Goal: Task Accomplishment & Management: Complete application form

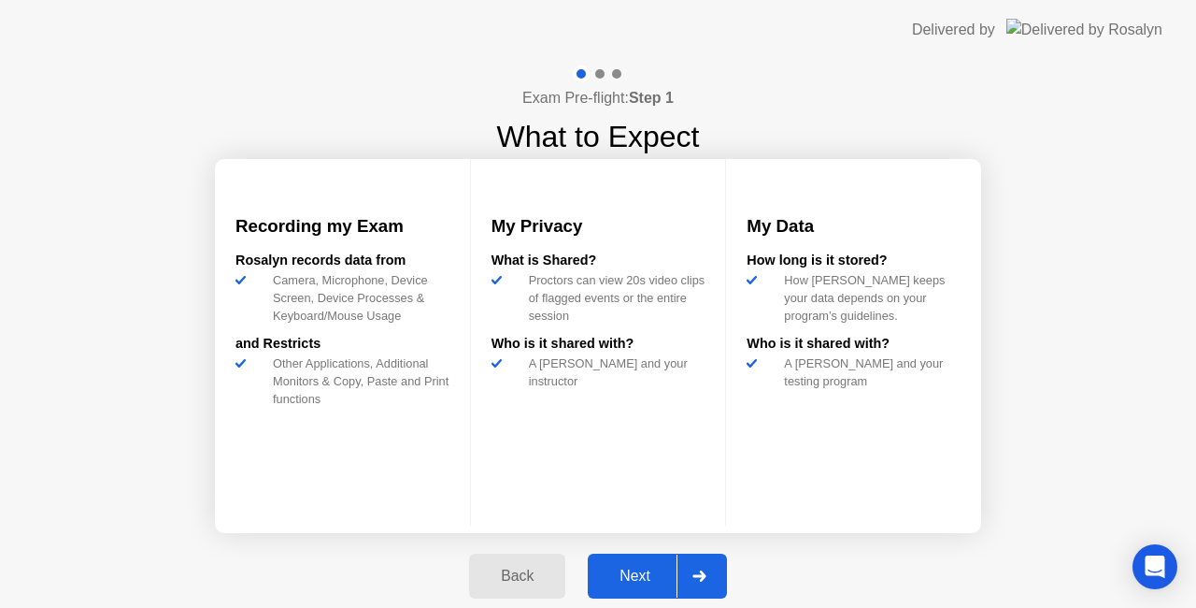
click at [627, 559] on button "Next" at bounding box center [657, 575] width 139 height 45
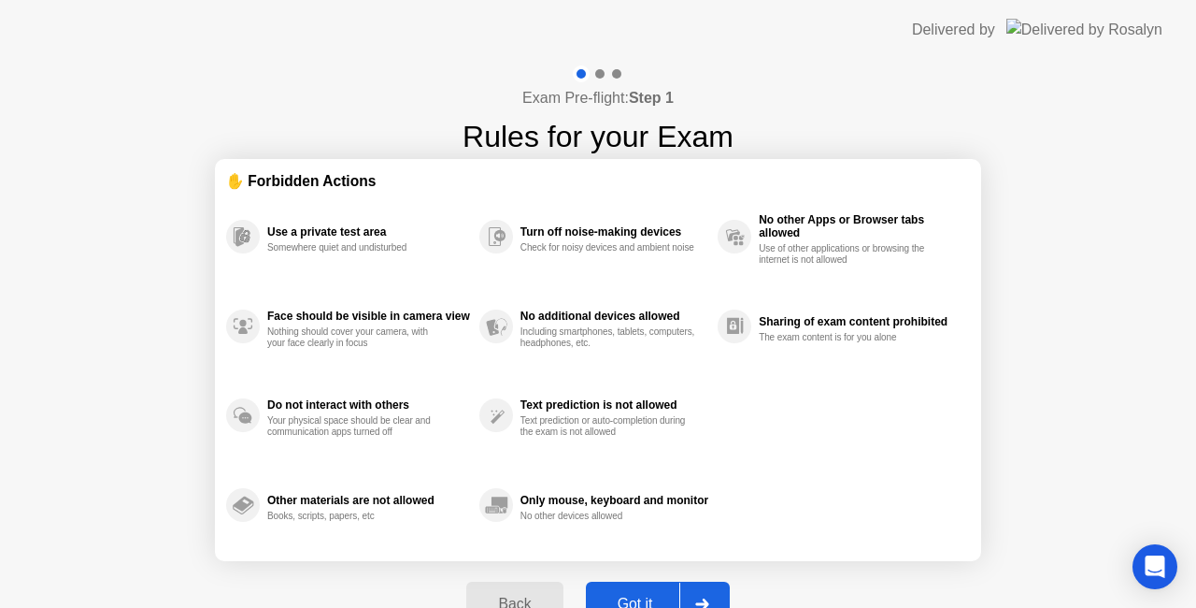
click at [650, 585] on button "Got it" at bounding box center [658, 603] width 144 height 45
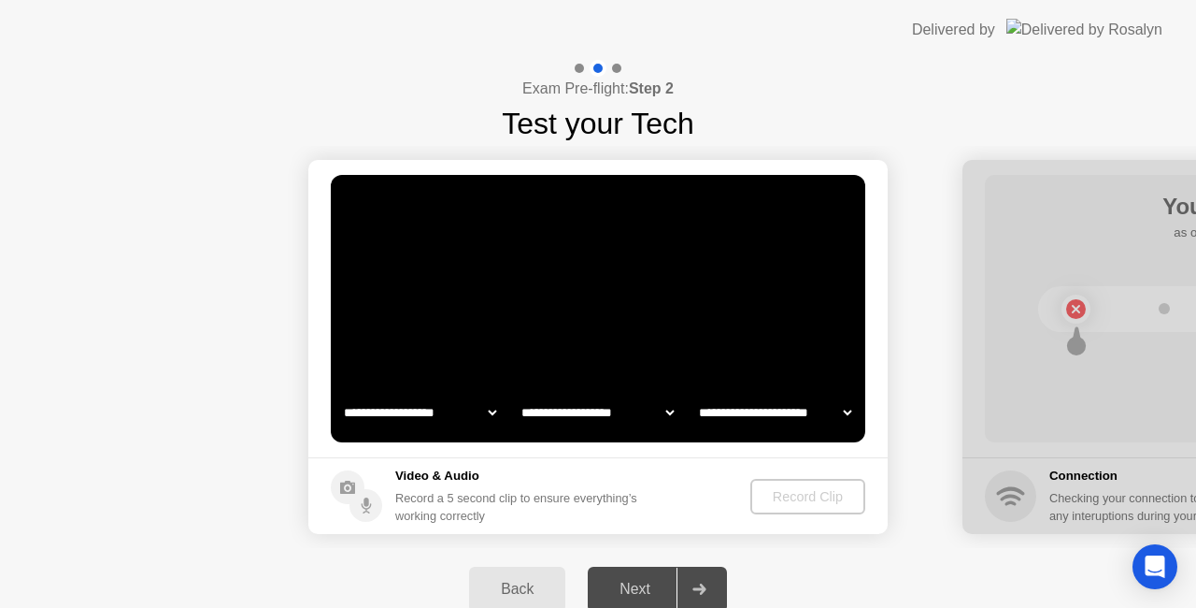
select select "**********"
select select "*******"
click at [796, 511] on button "Record Clip" at bounding box center [808, 497] width 113 height 36
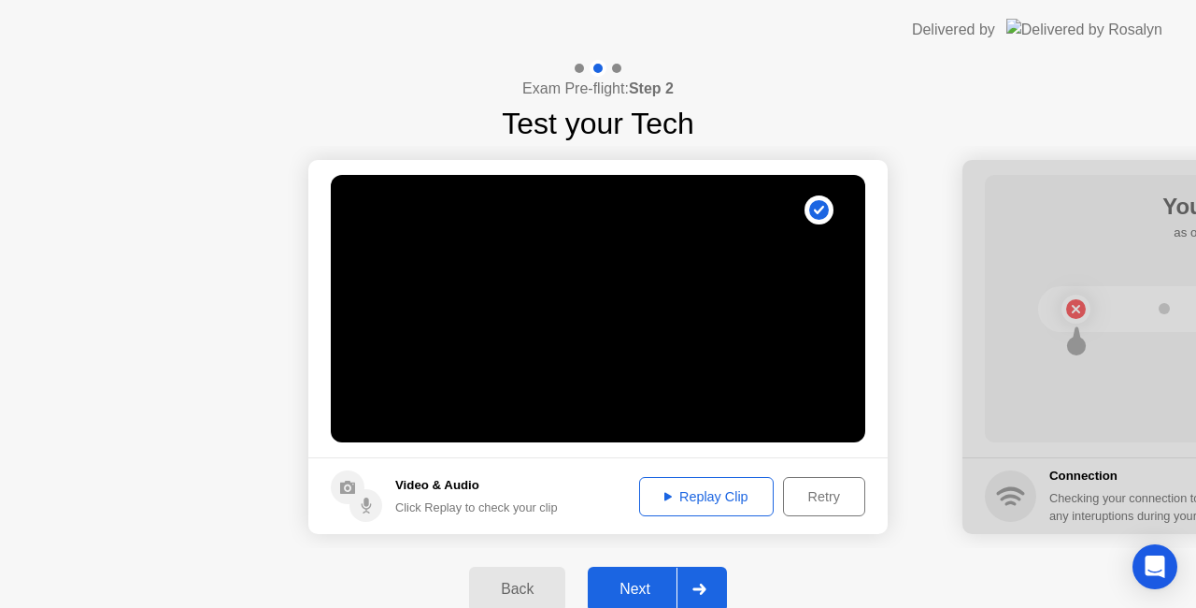
click at [652, 583] on div "Next" at bounding box center [635, 588] width 83 height 17
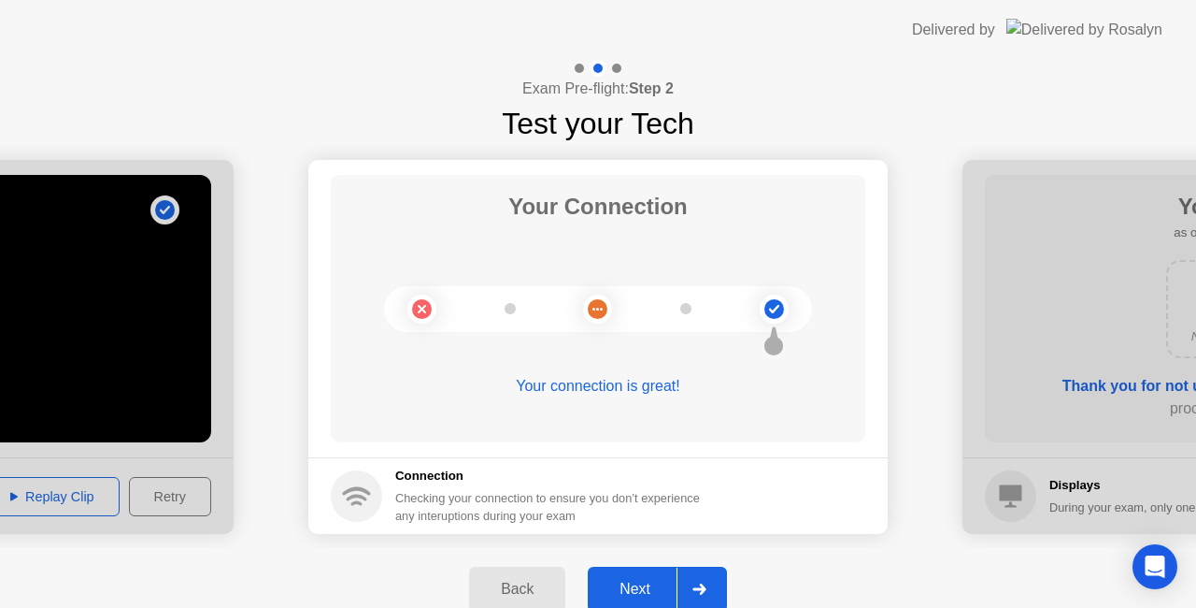
click at [652, 583] on div "Next" at bounding box center [635, 588] width 83 height 17
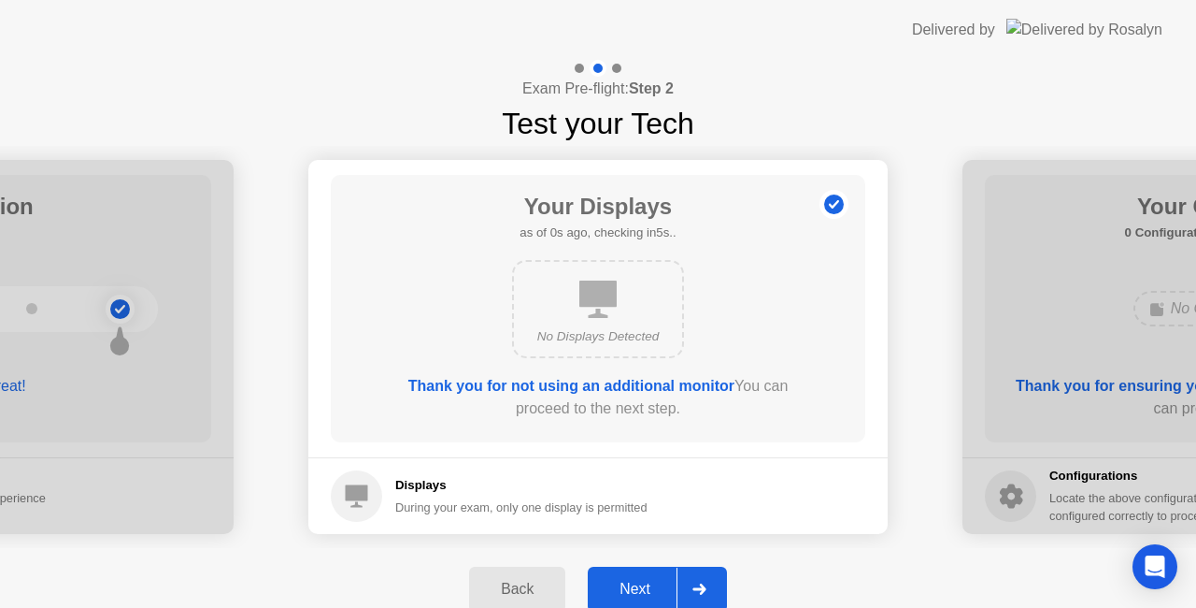
click at [652, 583] on div "Next" at bounding box center [635, 588] width 83 height 17
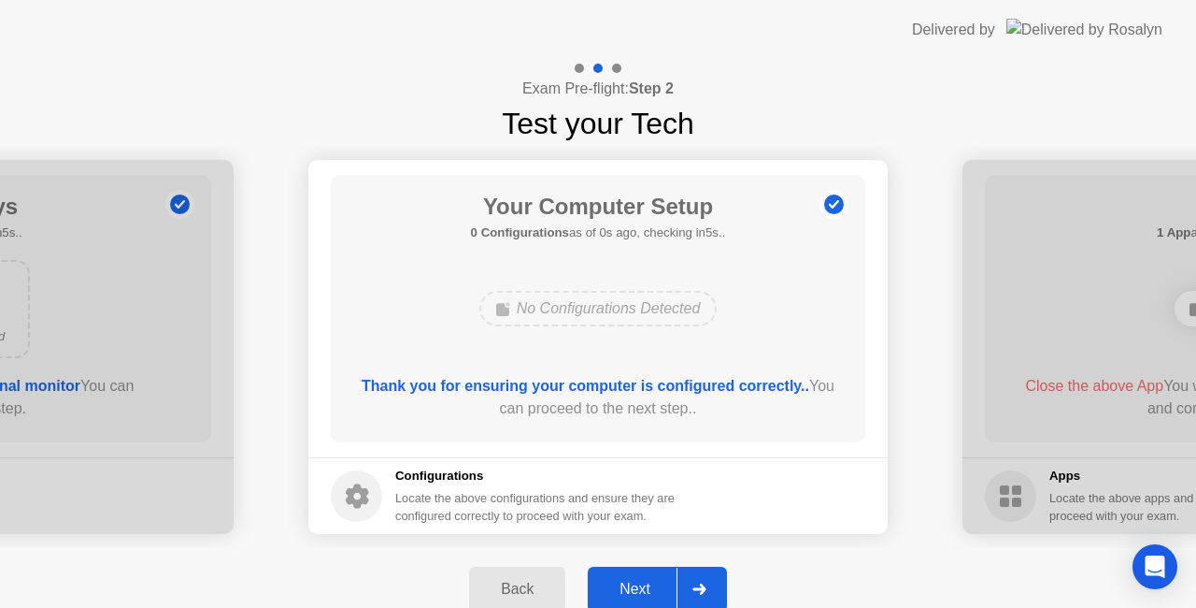
click at [652, 583] on div "Next" at bounding box center [635, 588] width 83 height 17
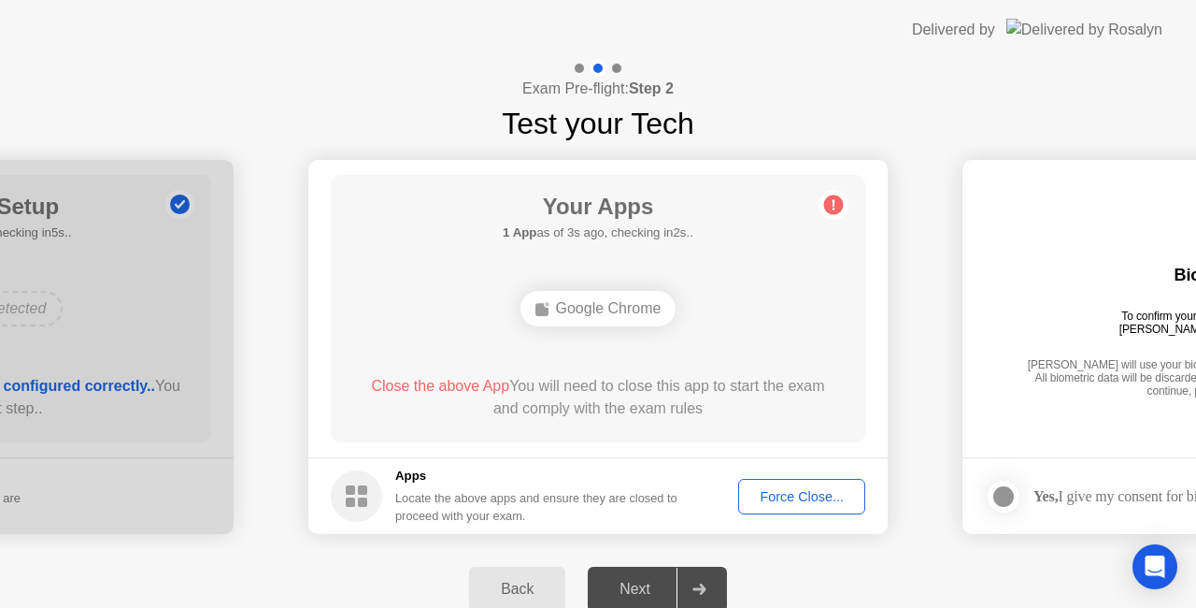
click at [669, 580] on div "Next" at bounding box center [635, 588] width 83 height 17
click at [784, 483] on button "Force Close..." at bounding box center [801, 497] width 127 height 36
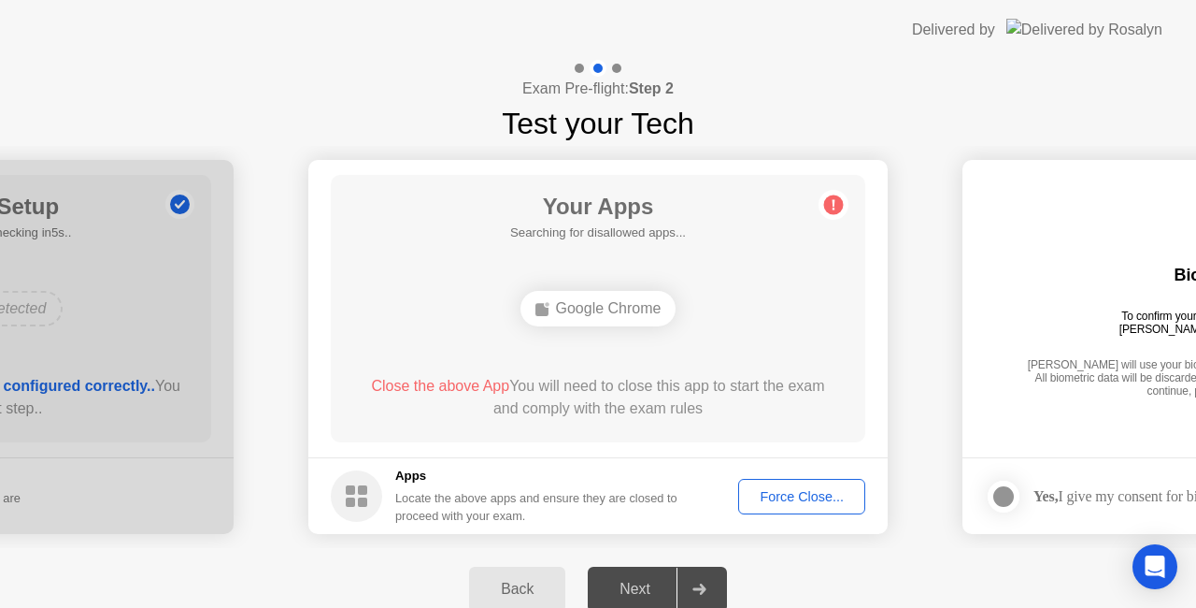
click at [627, 585] on div "Next" at bounding box center [635, 588] width 83 height 17
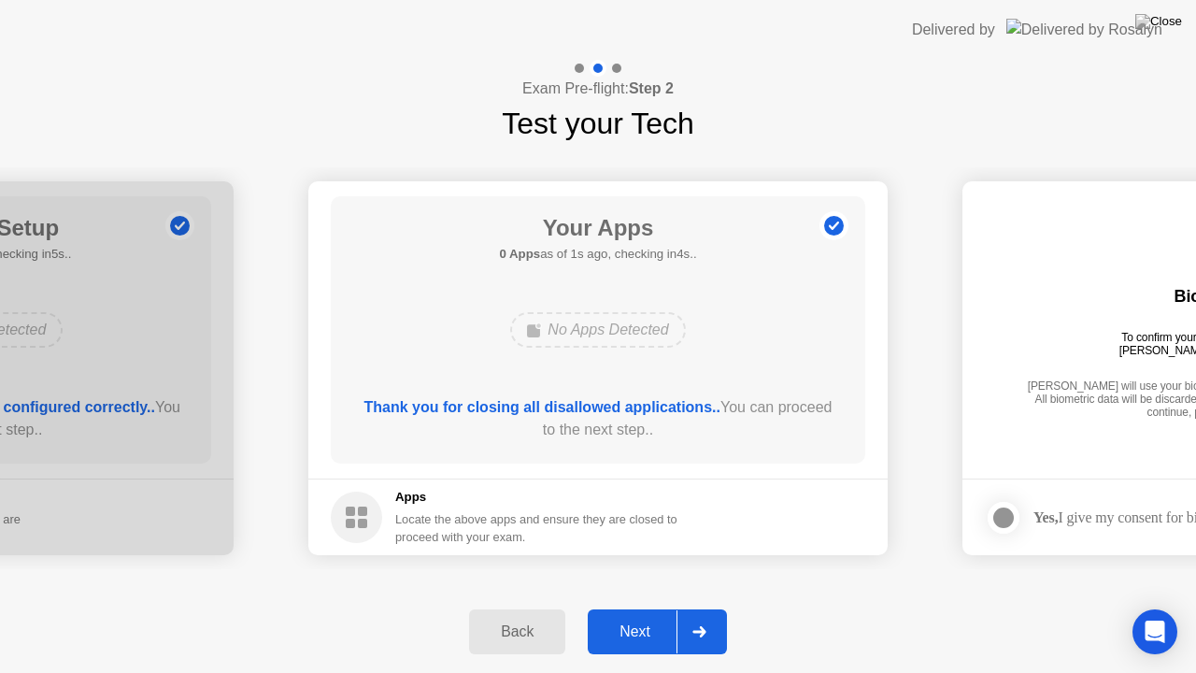
click at [636, 607] on div "Next" at bounding box center [635, 631] width 83 height 17
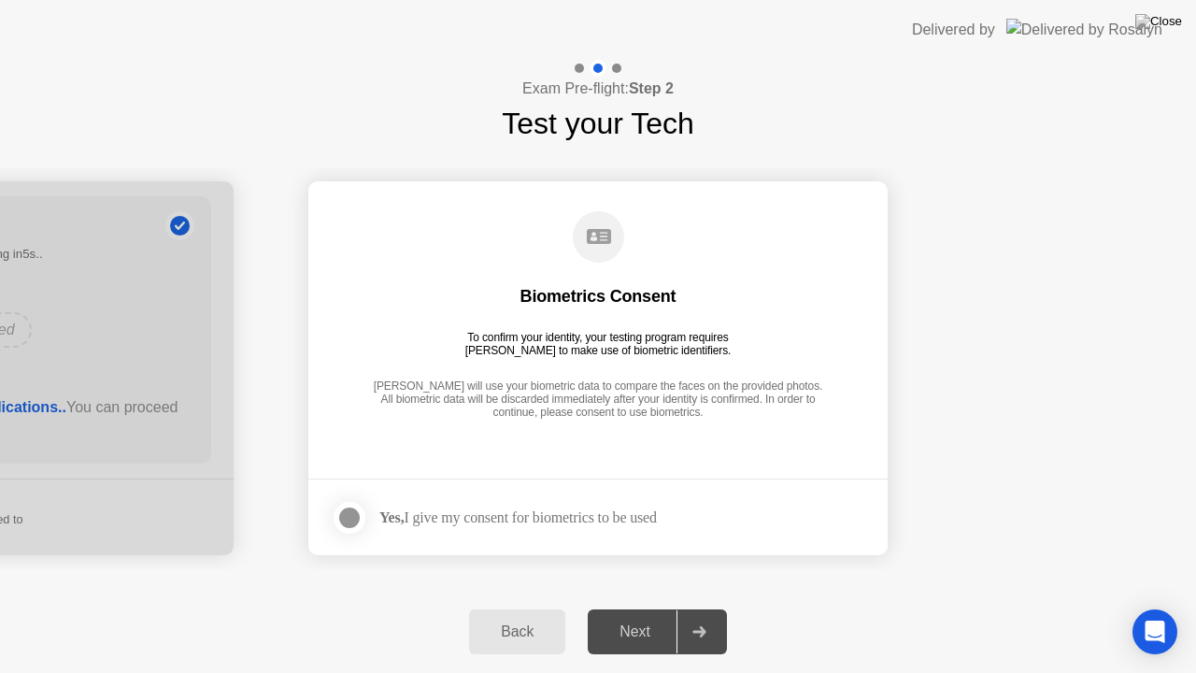
click at [338, 523] on div at bounding box center [349, 518] width 22 height 22
click at [643, 607] on div "Next" at bounding box center [635, 631] width 83 height 17
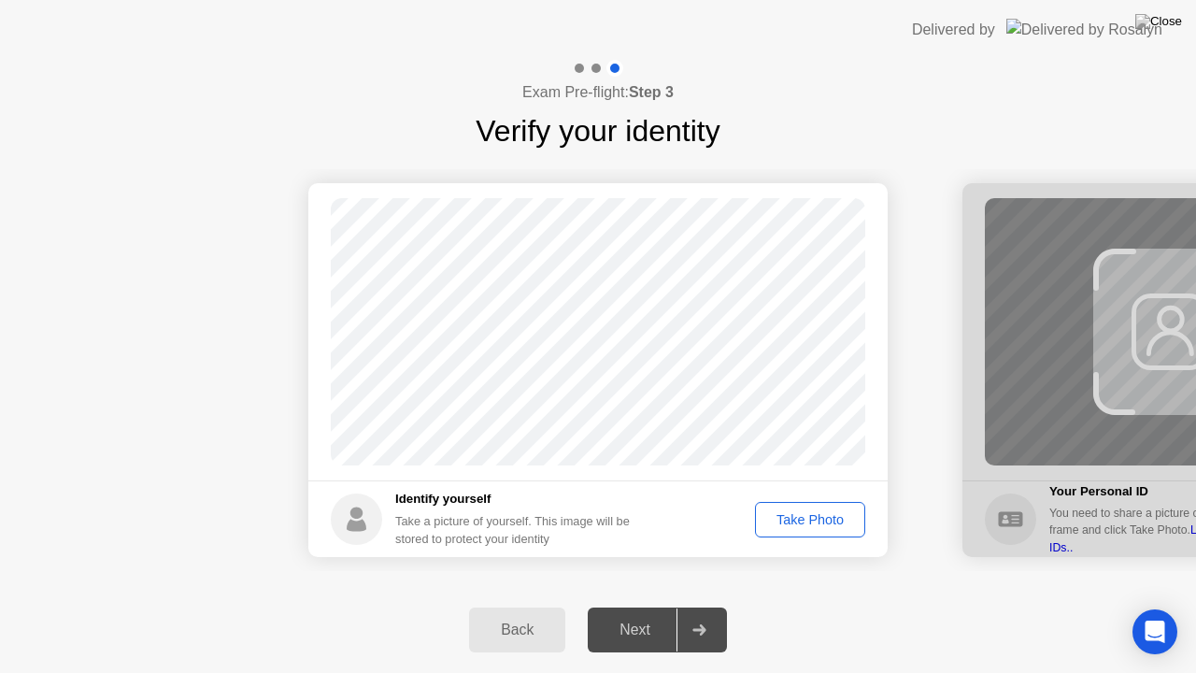
click at [798, 526] on div "Take Photo" at bounding box center [810, 519] width 97 height 15
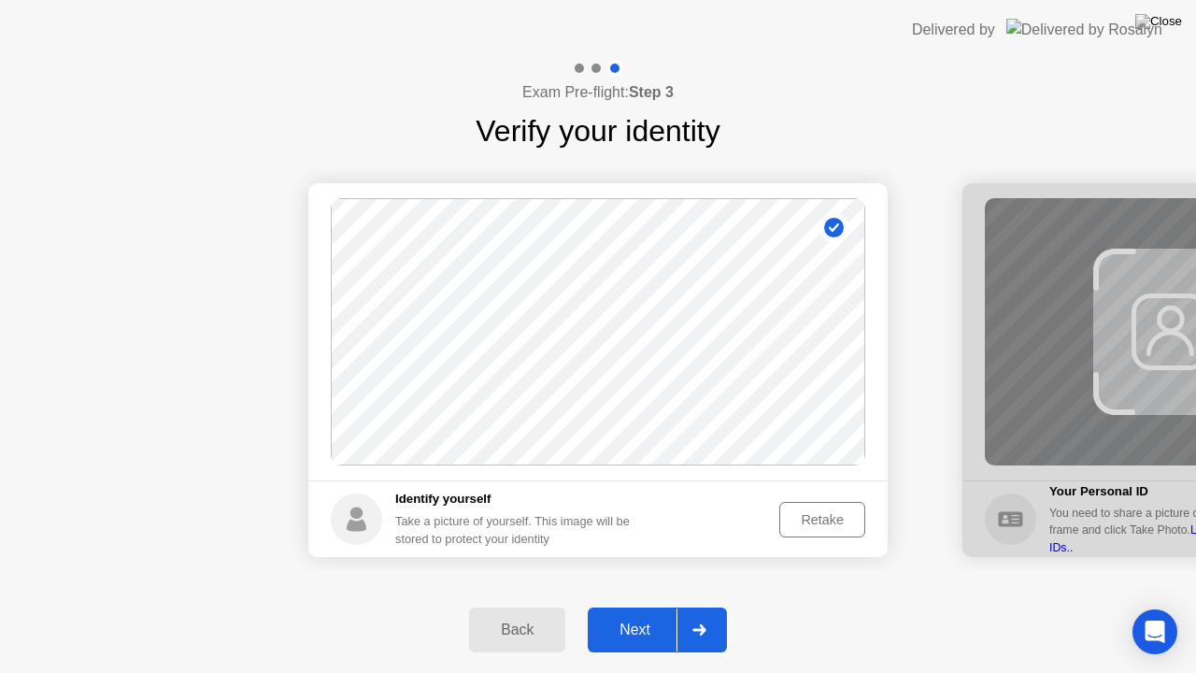
click at [638, 607] on div "Next" at bounding box center [635, 630] width 83 height 17
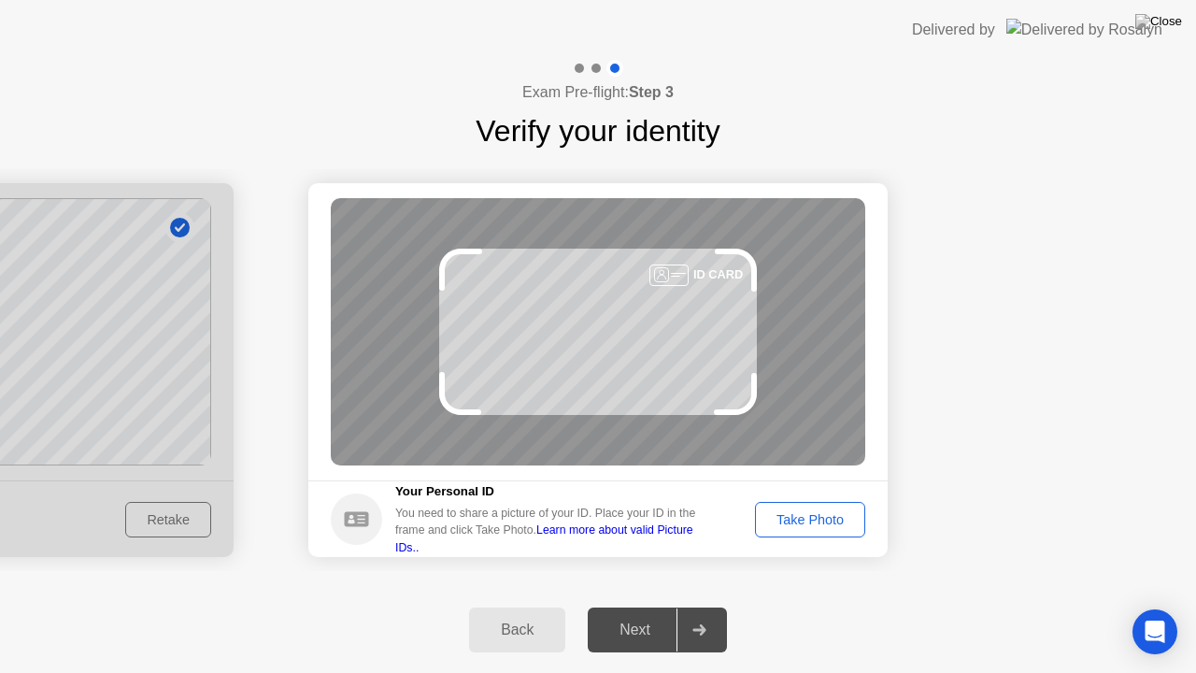
click at [809, 514] on div "Take Photo" at bounding box center [810, 519] width 97 height 15
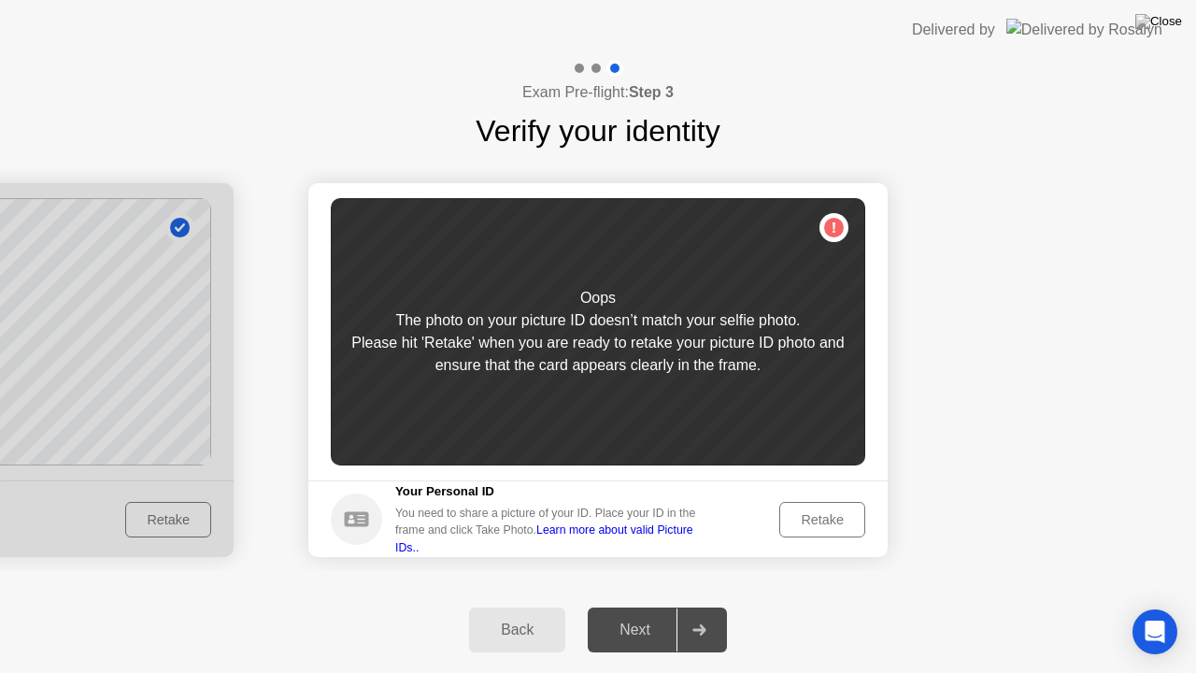
click at [822, 522] on div "Retake" at bounding box center [822, 519] width 73 height 15
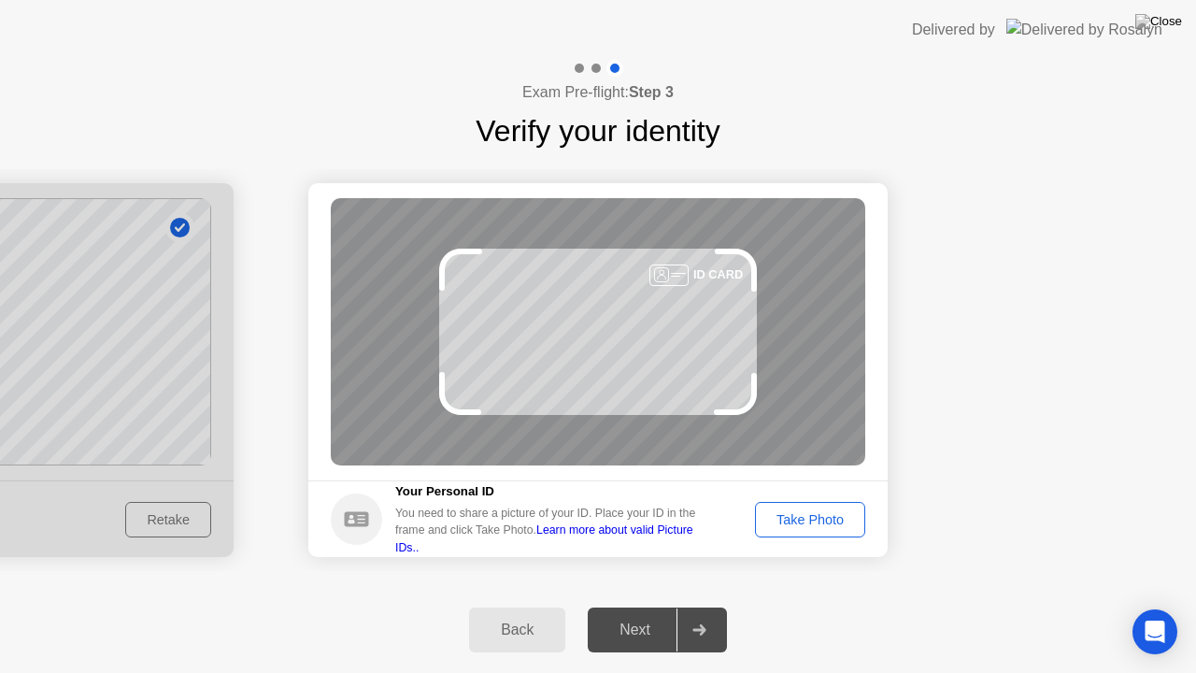
click at [781, 534] on button "Take Photo" at bounding box center [810, 520] width 110 height 36
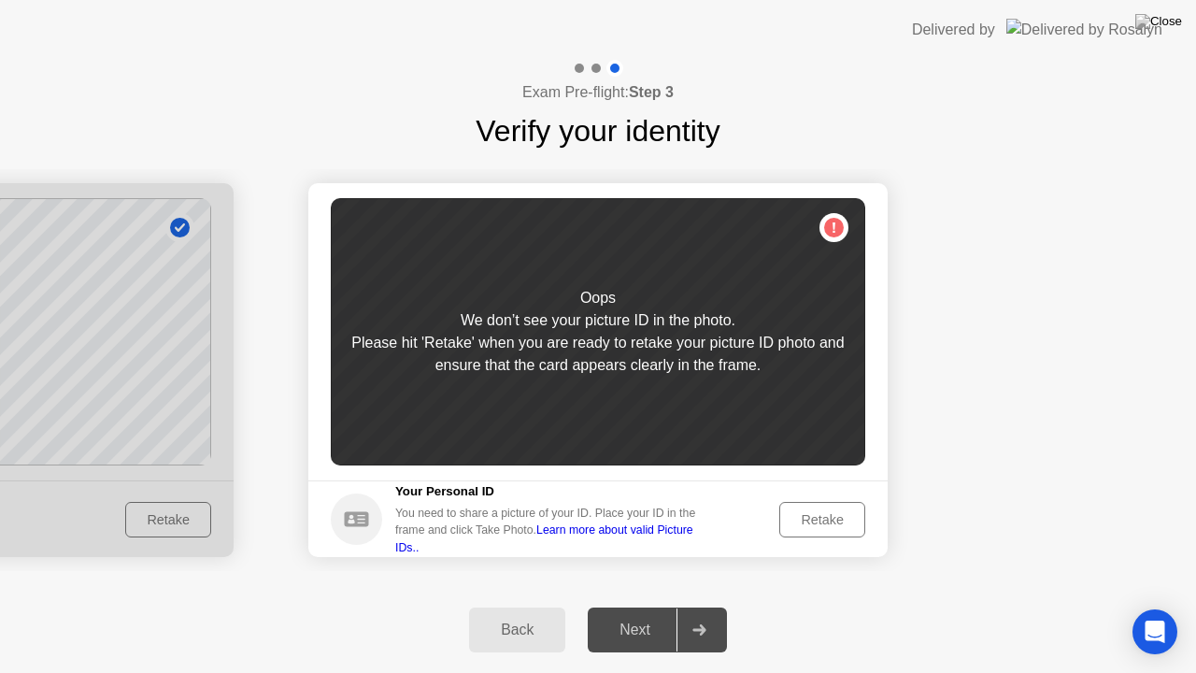
click at [501, 607] on div "Back" at bounding box center [517, 630] width 85 height 17
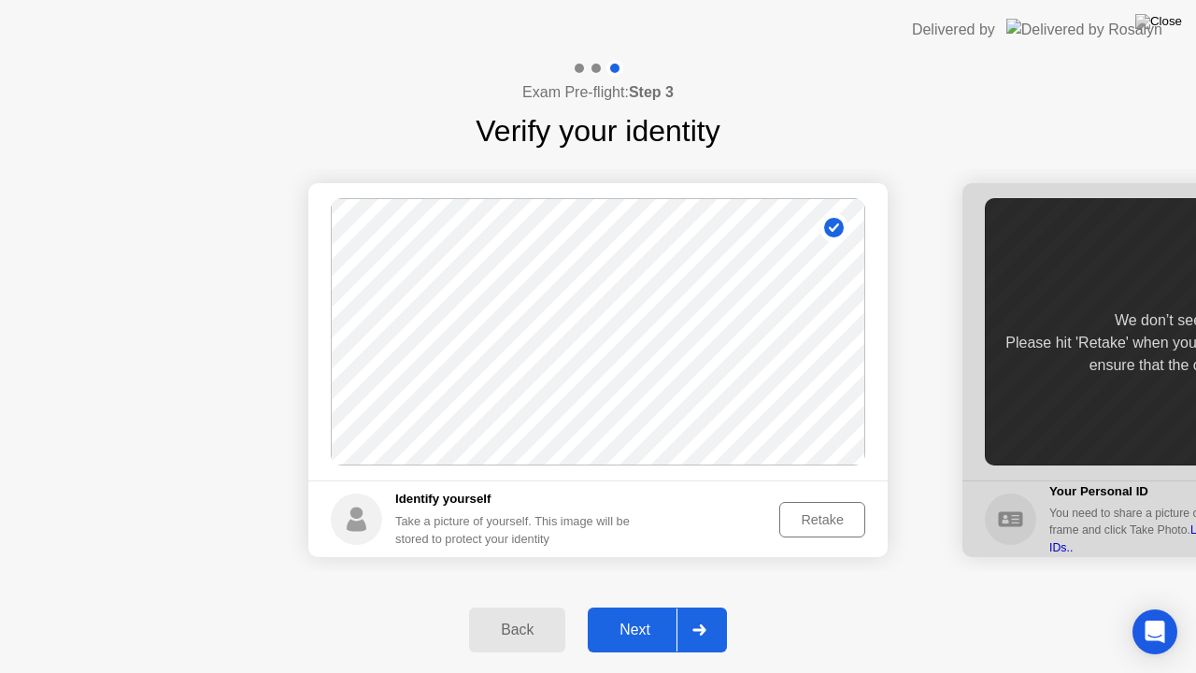
click at [809, 512] on div "Retake" at bounding box center [822, 519] width 73 height 15
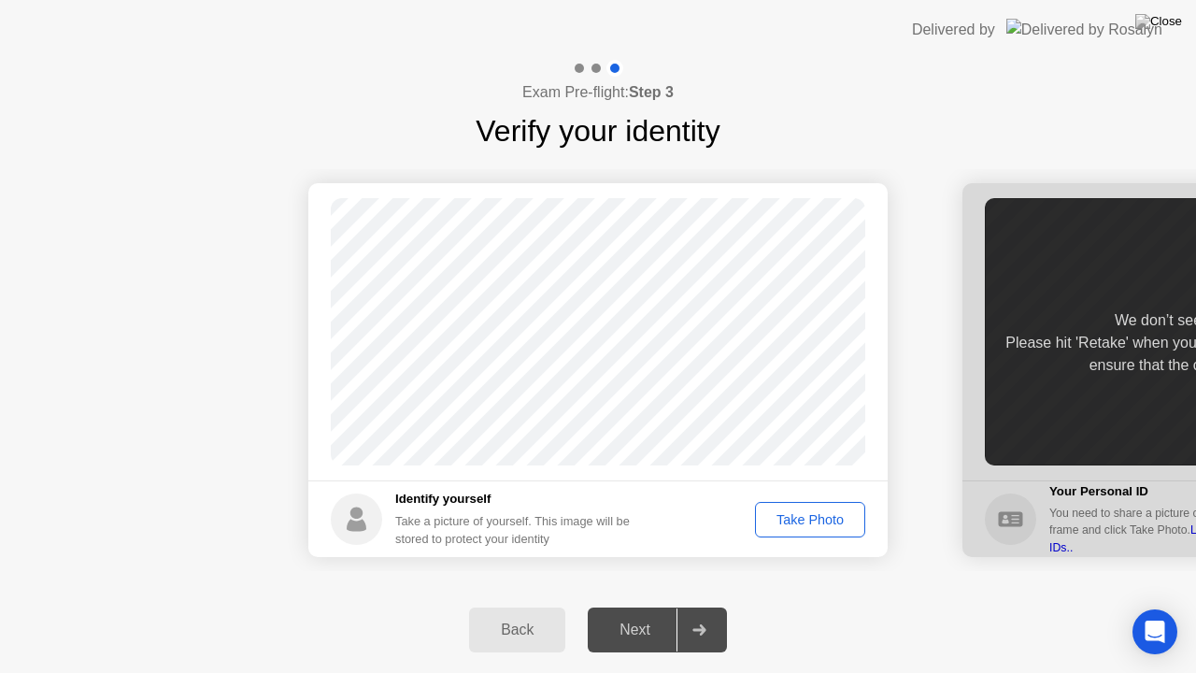
click at [817, 521] on div "Take Photo" at bounding box center [810, 519] width 97 height 15
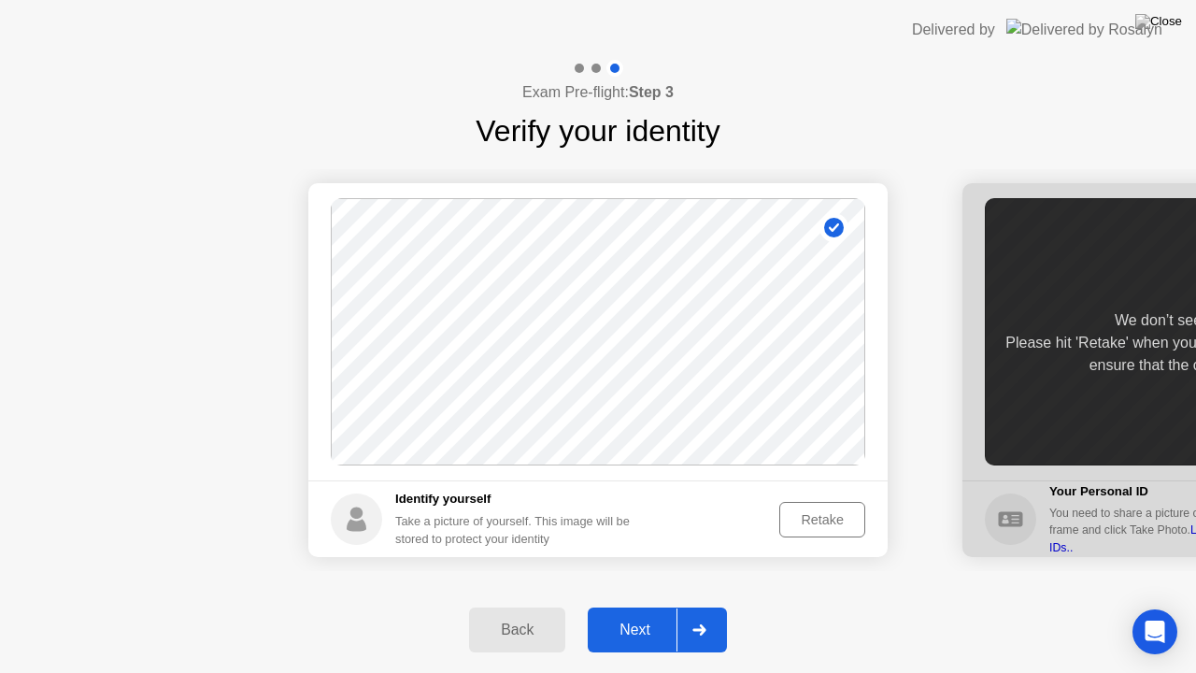
click at [635, 607] on div "Next" at bounding box center [635, 630] width 83 height 17
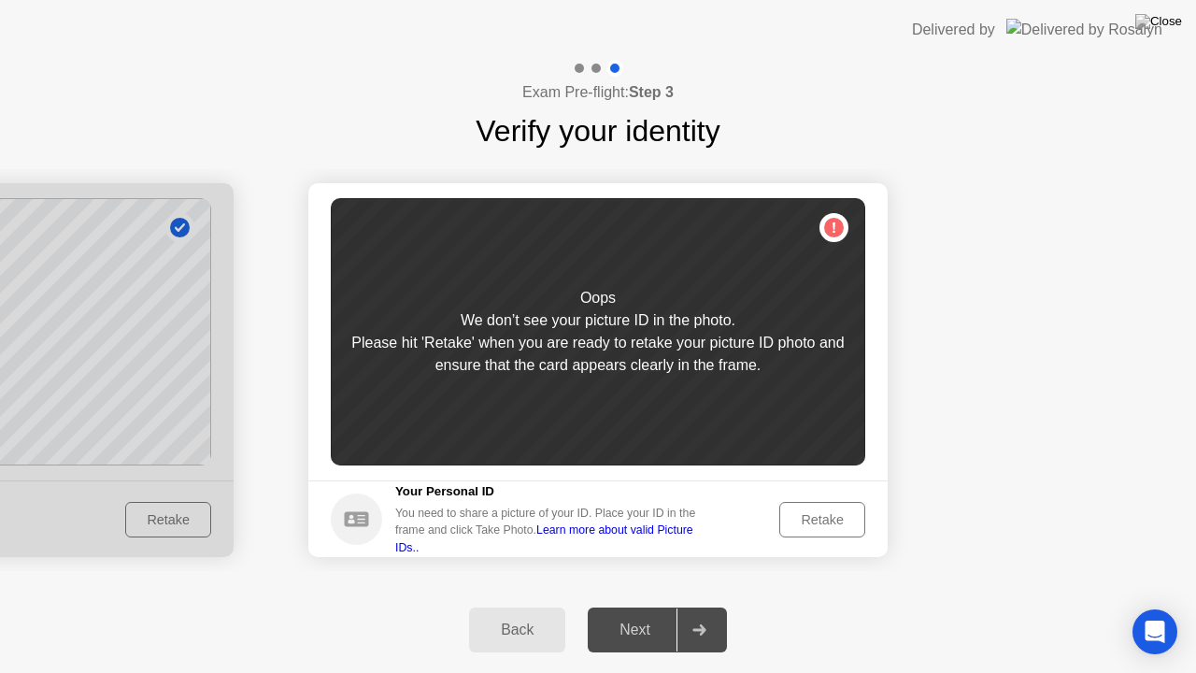
click at [795, 512] on div "Retake" at bounding box center [822, 519] width 73 height 15
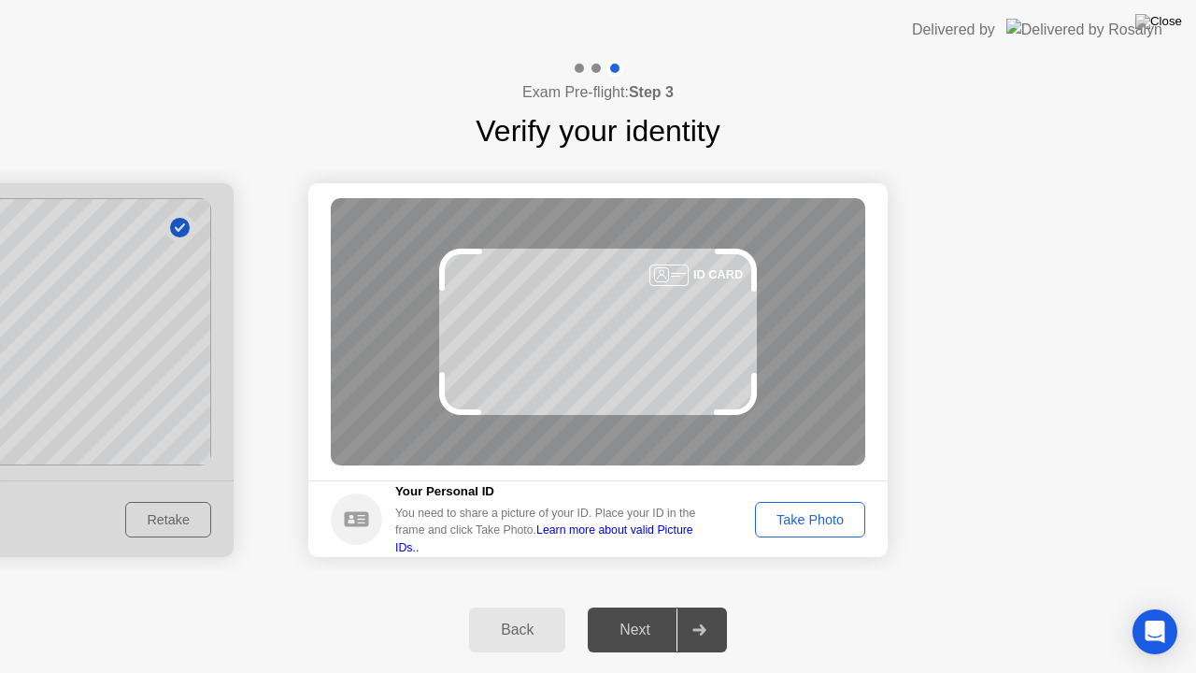
click at [796, 522] on div "Take Photo" at bounding box center [810, 519] width 97 height 15
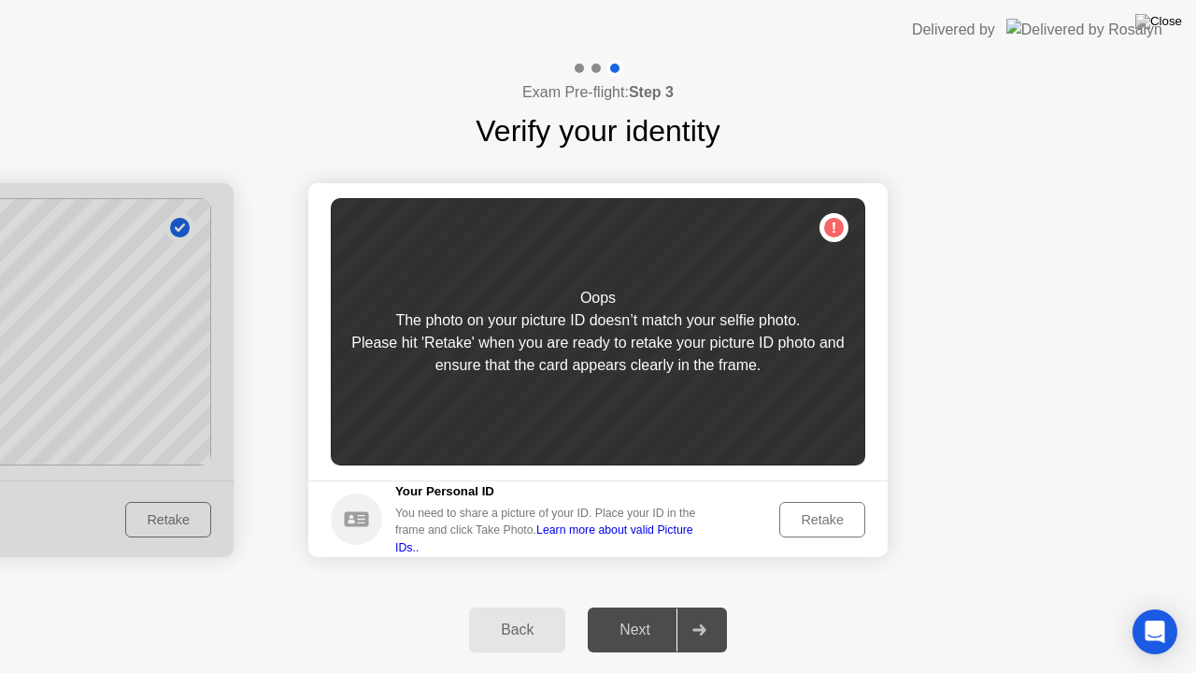
click at [796, 522] on div "Retake" at bounding box center [822, 519] width 73 height 15
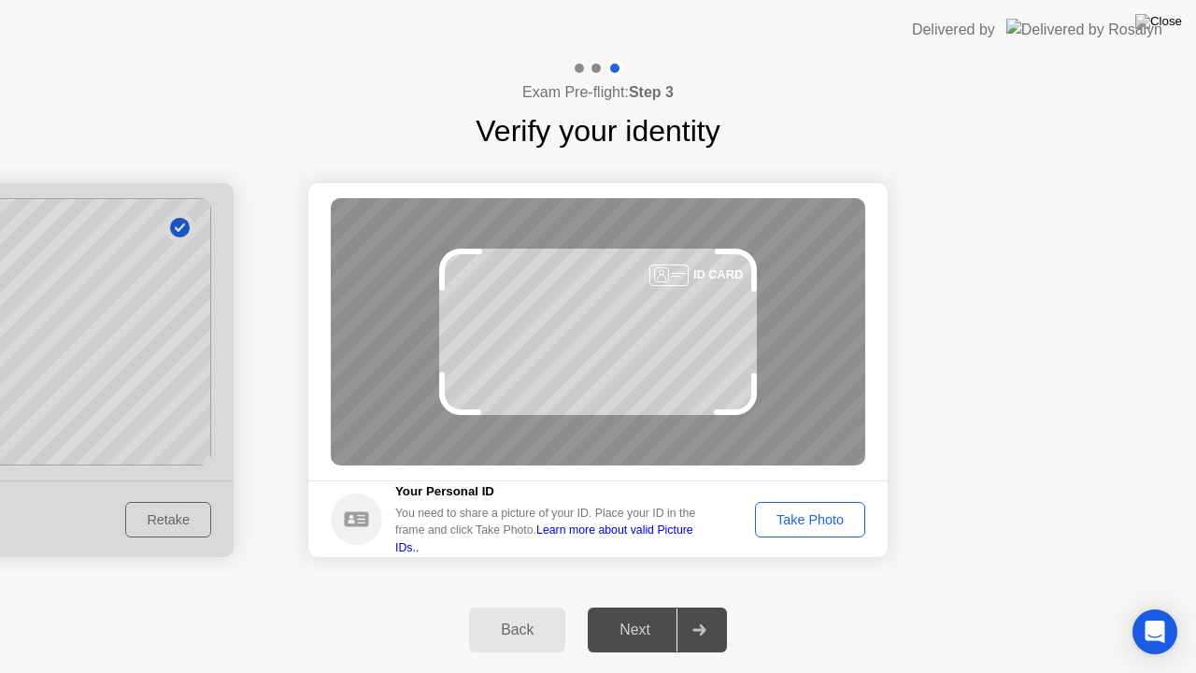
click at [796, 522] on div "Take Photo" at bounding box center [810, 519] width 97 height 15
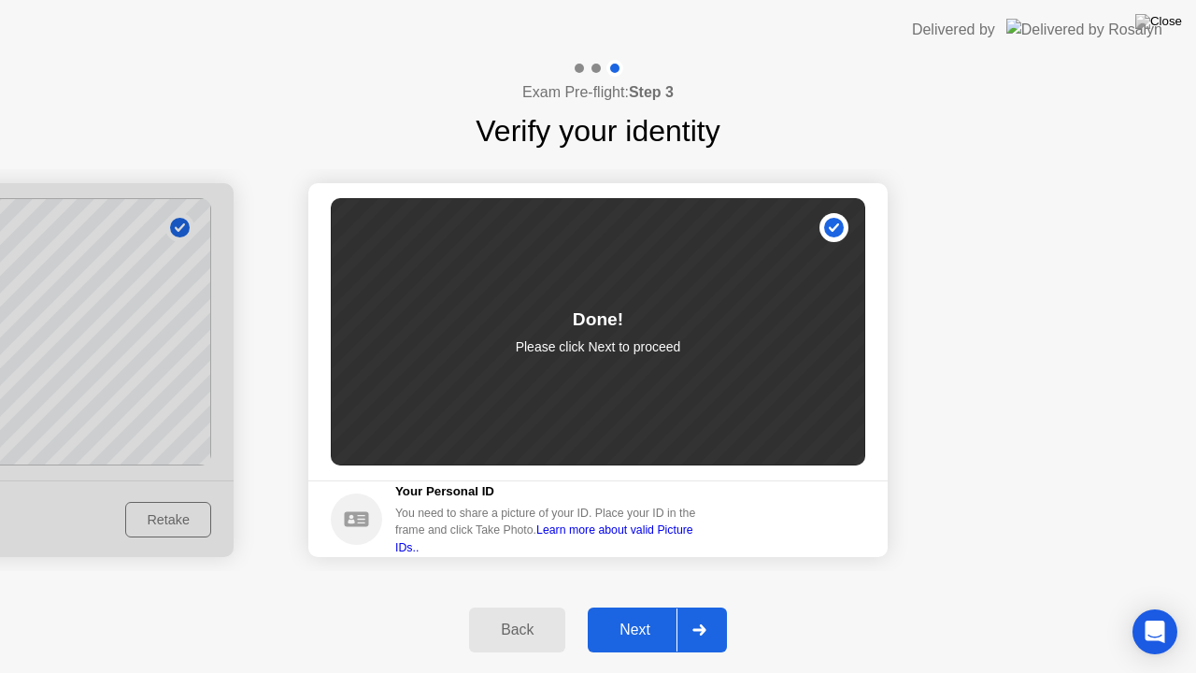
click at [642, 607] on div "Next" at bounding box center [635, 630] width 83 height 17
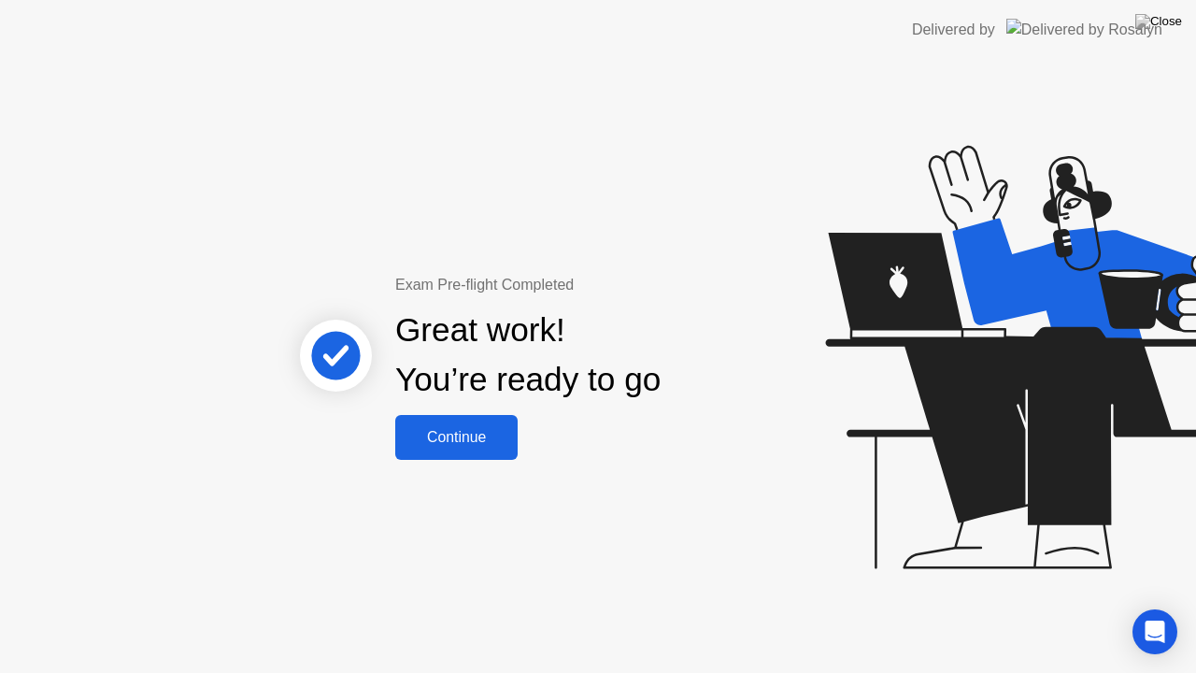
click at [485, 429] on div "Continue" at bounding box center [456, 437] width 111 height 17
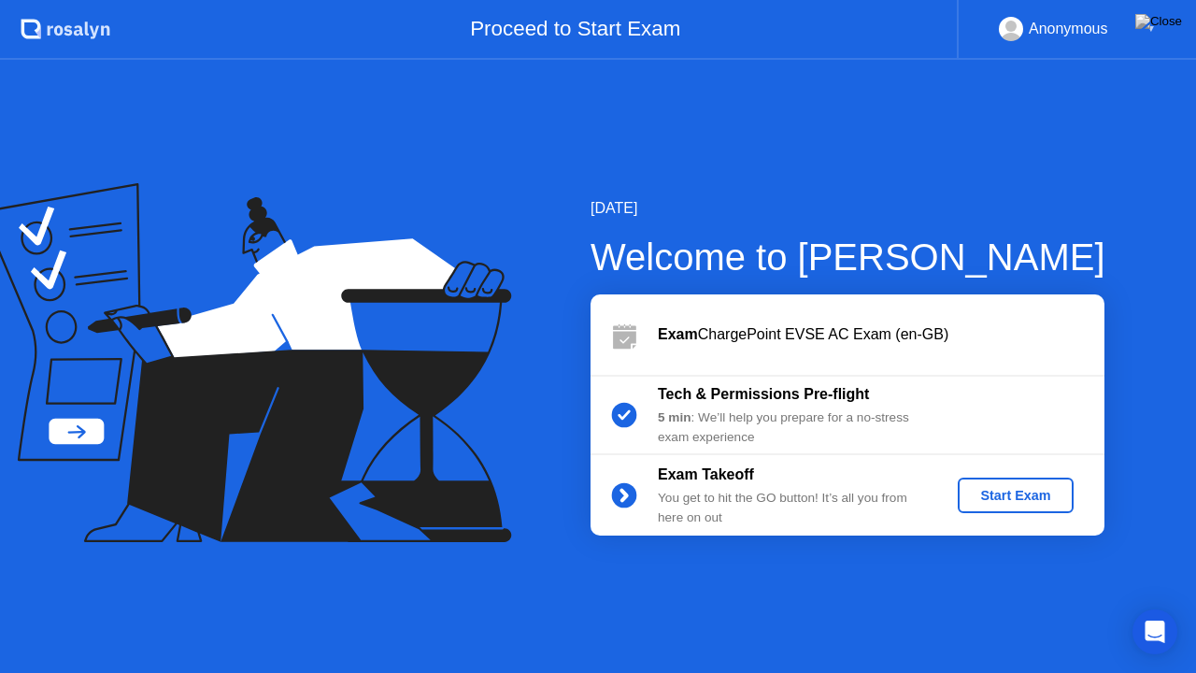
click at [1006, 492] on div "Start Exam" at bounding box center [1016, 495] width 100 height 15
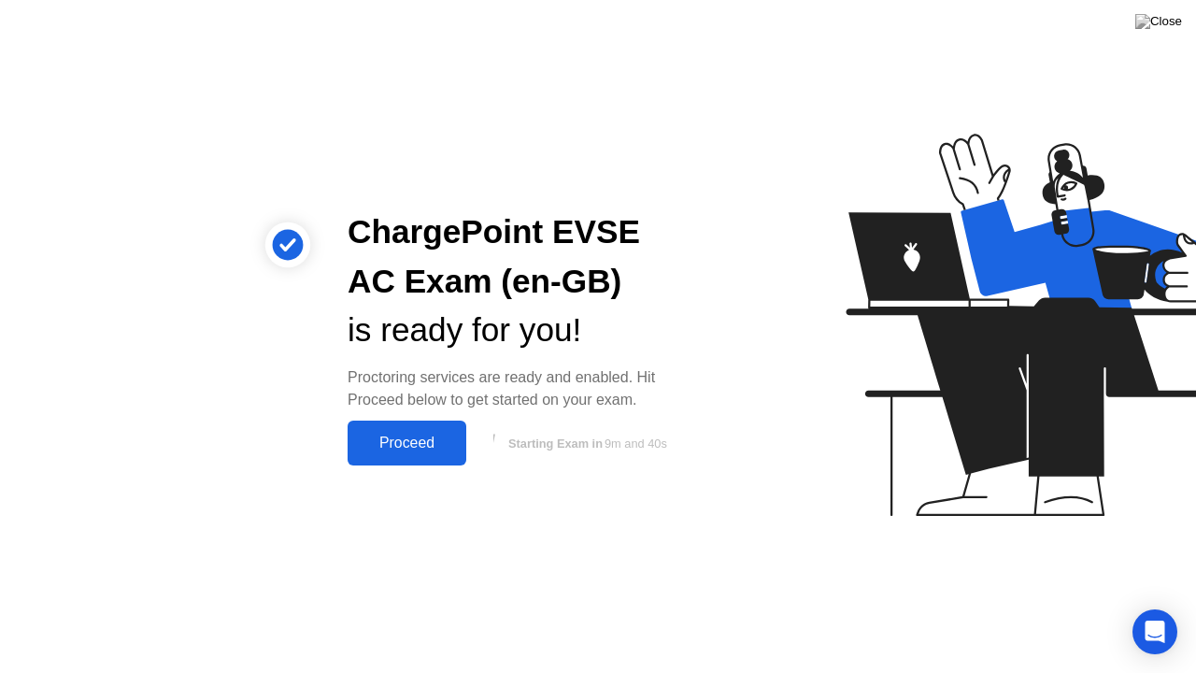
click at [432, 428] on button "Proceed" at bounding box center [407, 443] width 119 height 45
